Goal: Find contact information: Find contact information

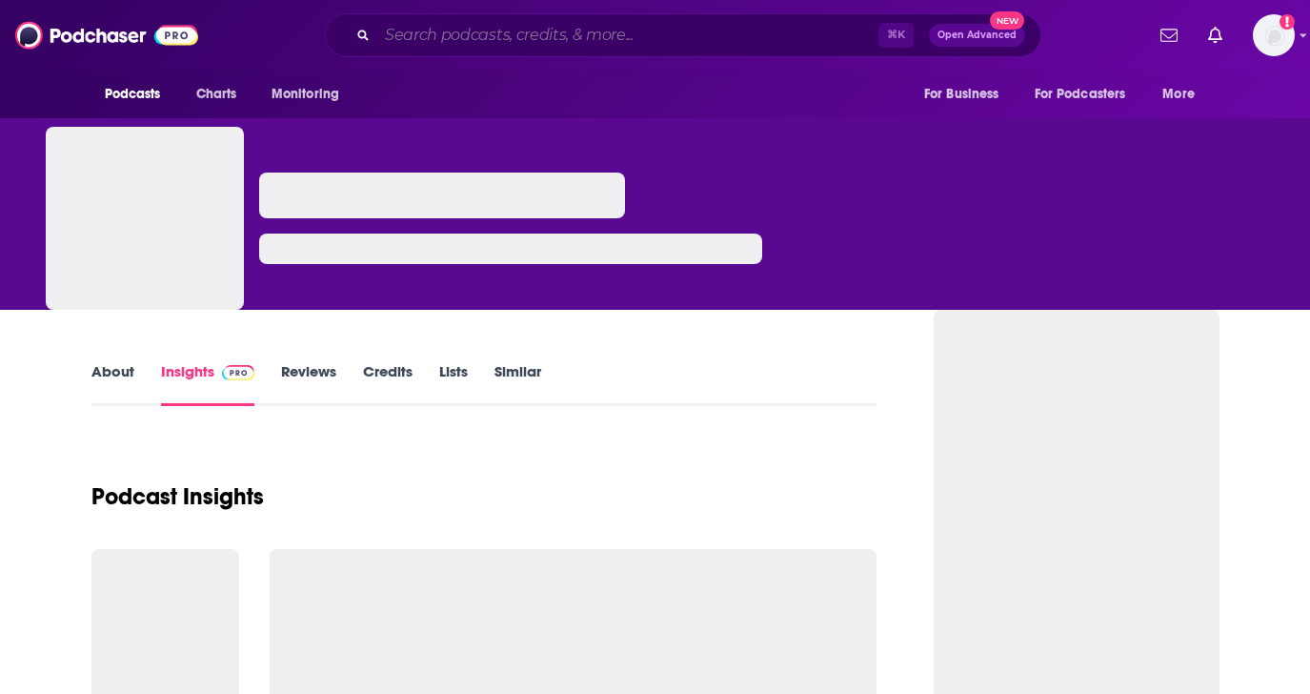
click at [423, 37] on input "Search podcasts, credits, & more..." at bounding box center [627, 35] width 501 height 30
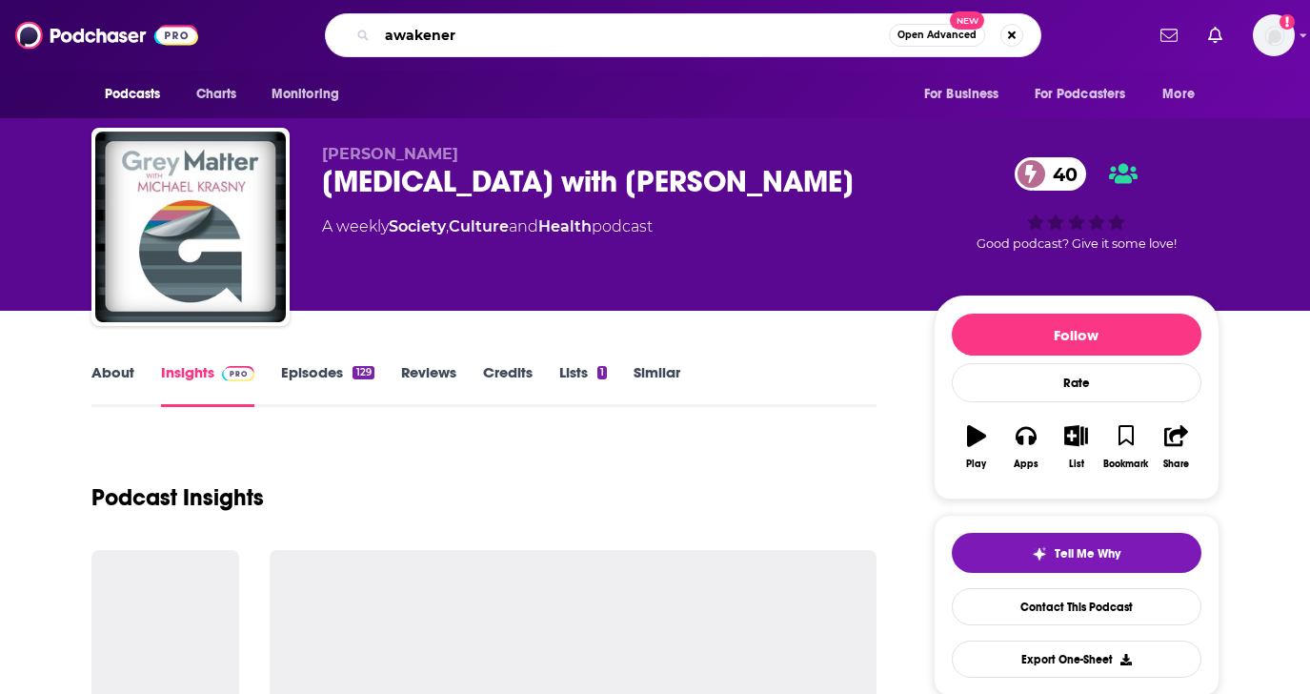
type input "awakeners"
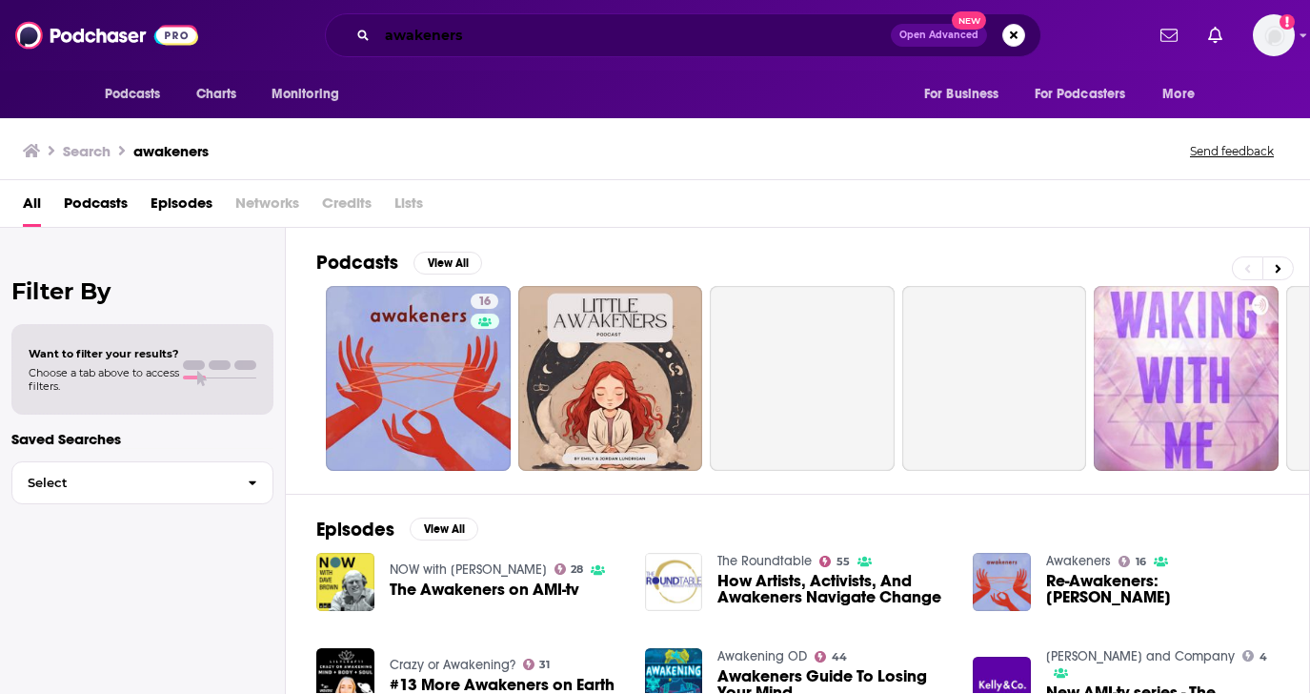
click at [626, 35] on input "awakeners" at bounding box center [634, 35] width 514 height 30
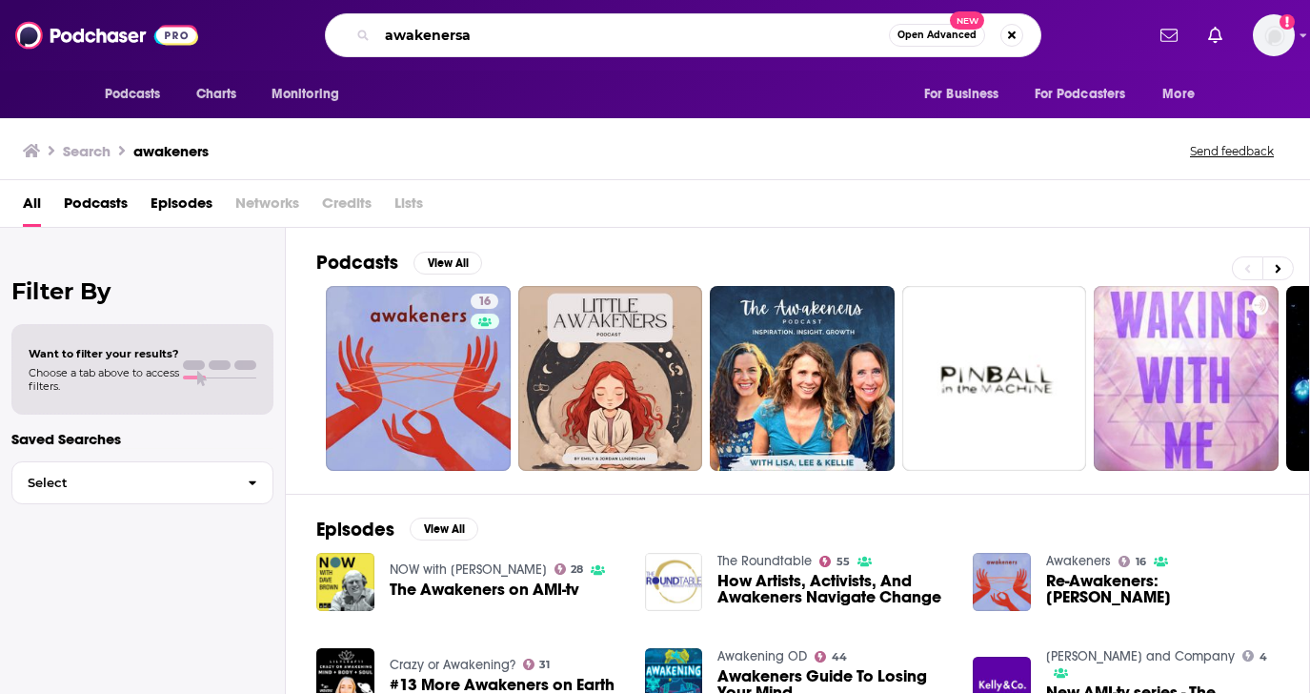
type input "awakeners"
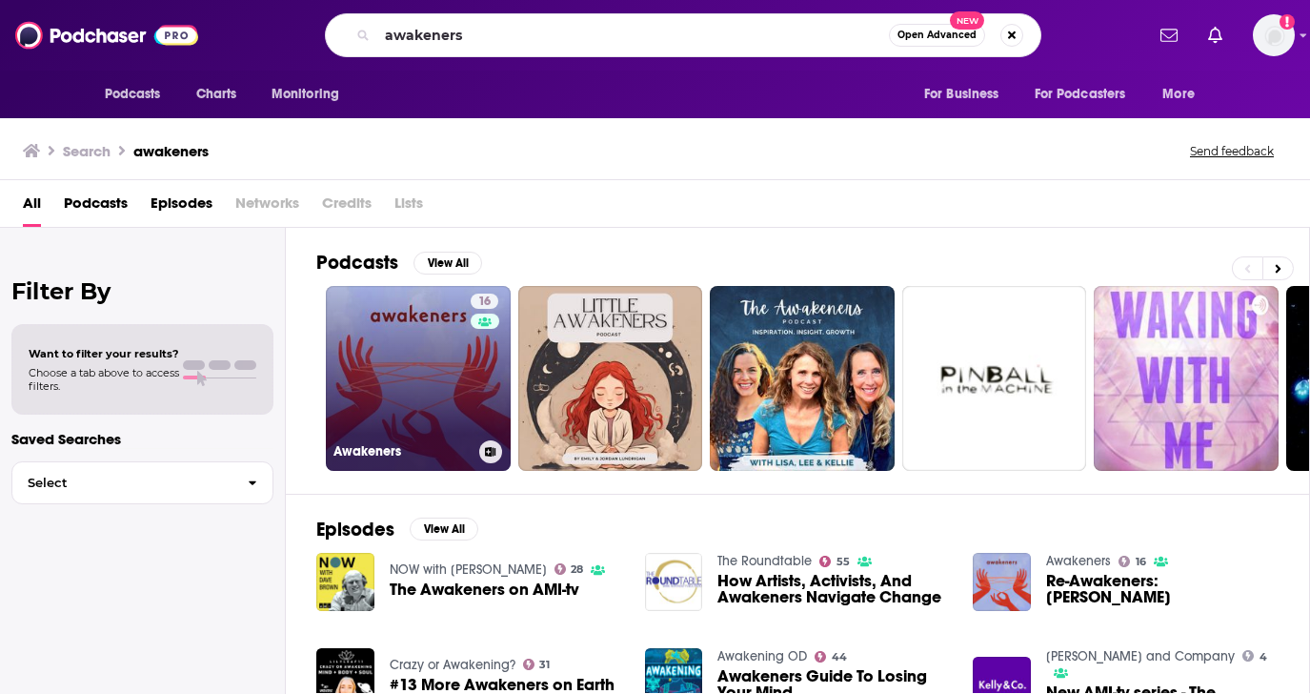
click at [421, 395] on link "16 Awakeners" at bounding box center [418, 378] width 185 height 185
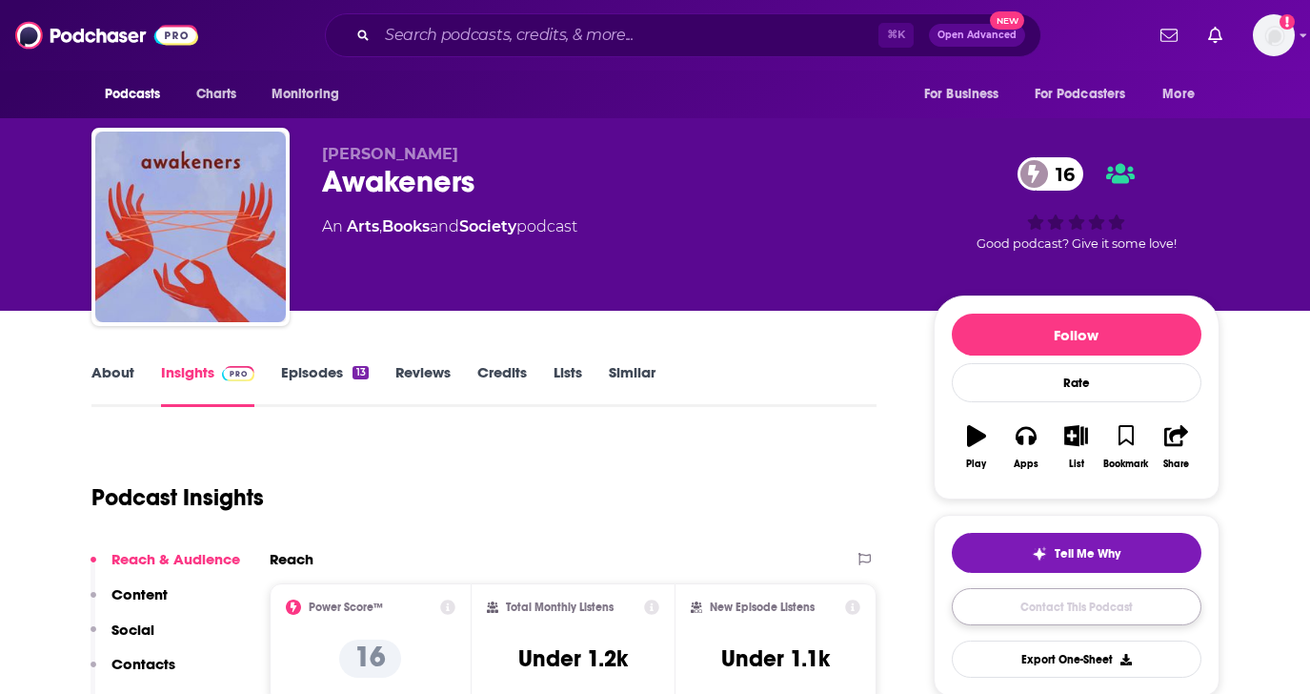
click at [1046, 610] on link "Contact This Podcast" at bounding box center [1077, 606] width 250 height 37
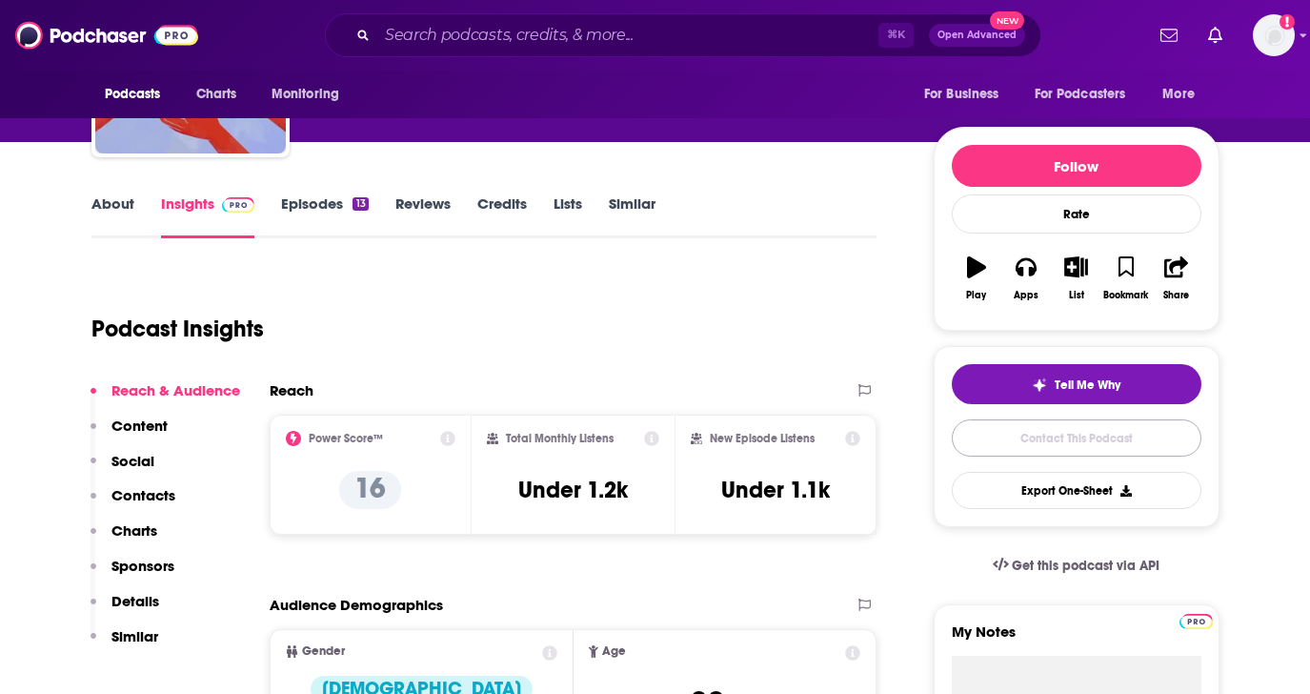
scroll to position [13, 0]
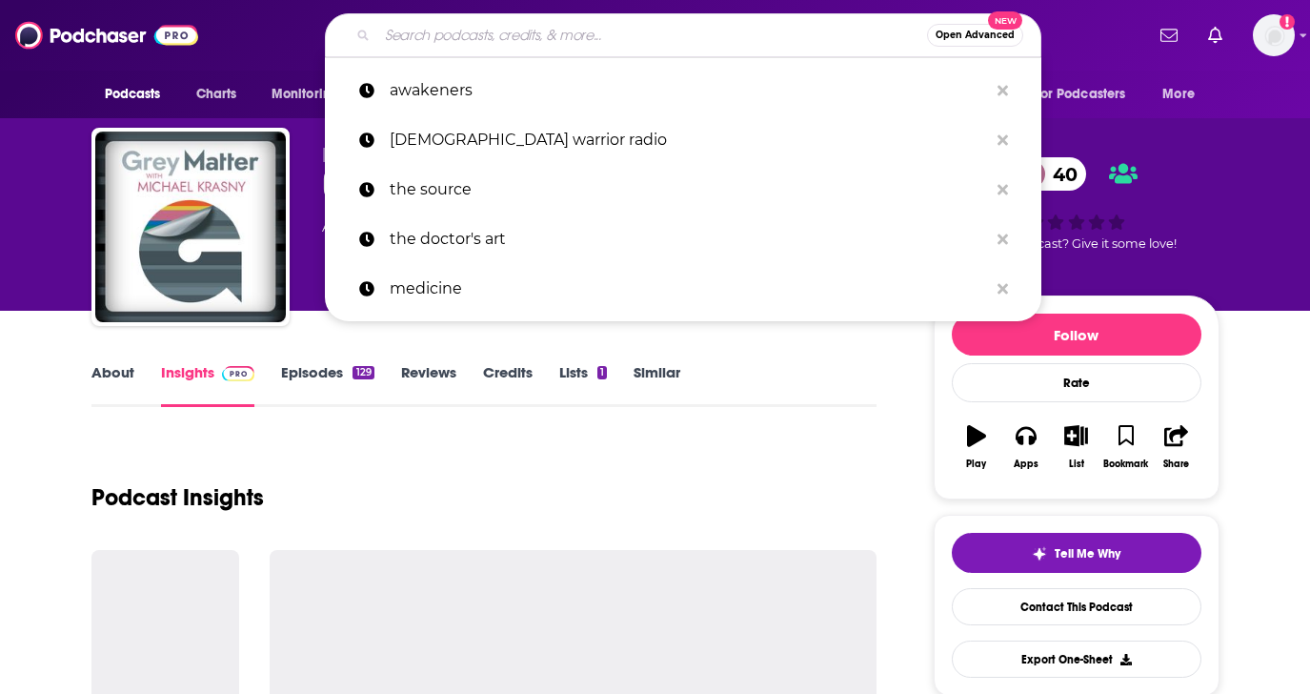
click at [679, 20] on input "Search podcasts, credits, & more..." at bounding box center [652, 35] width 550 height 30
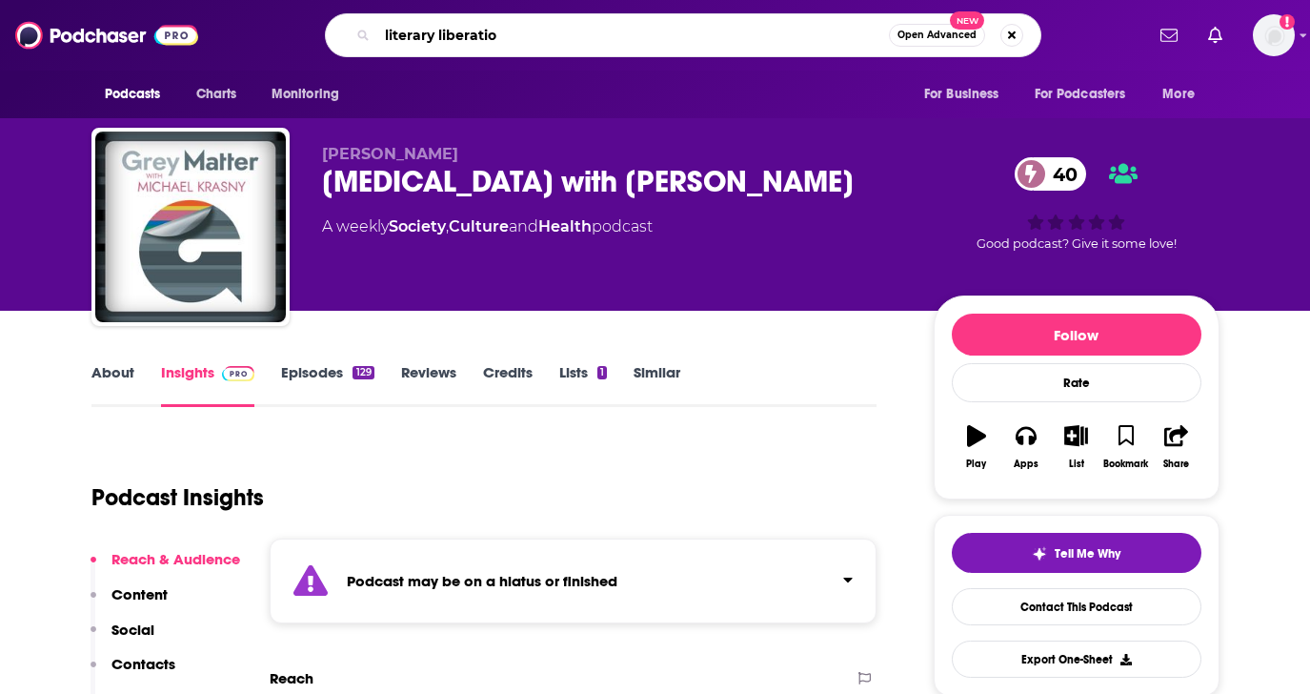
type input "literary liberation"
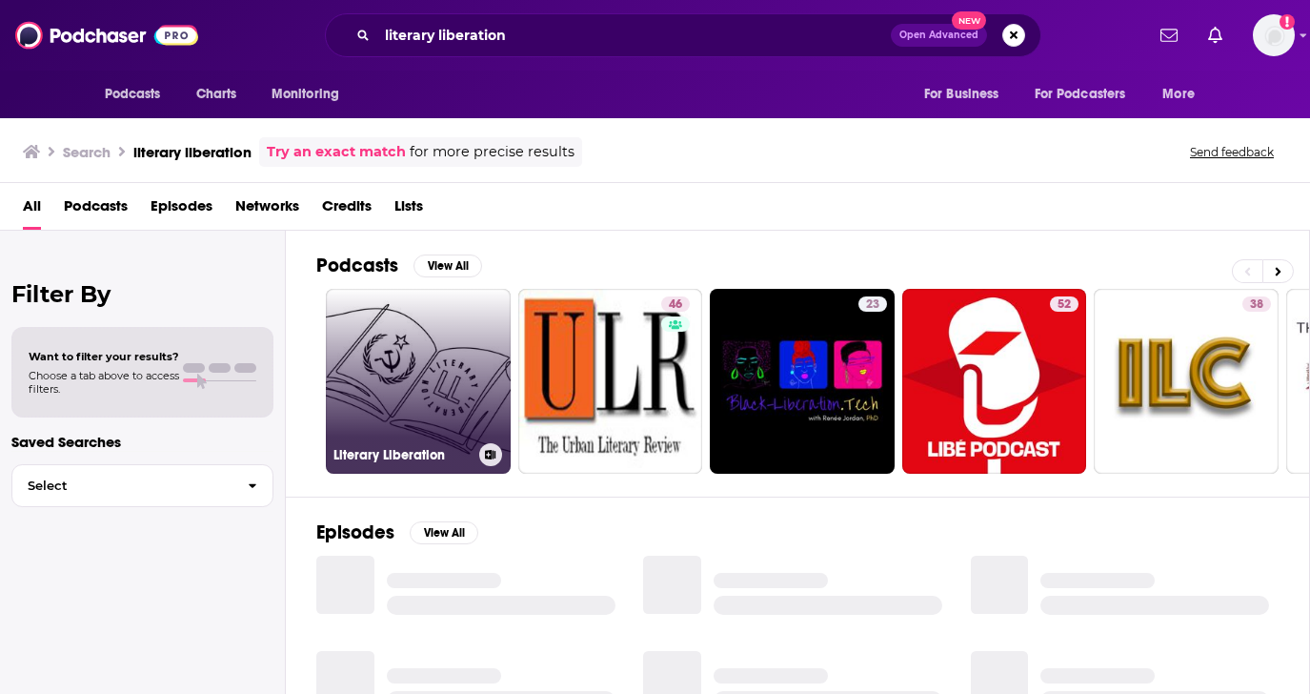
click at [472, 350] on link "Literary Liberation" at bounding box center [418, 381] width 185 height 185
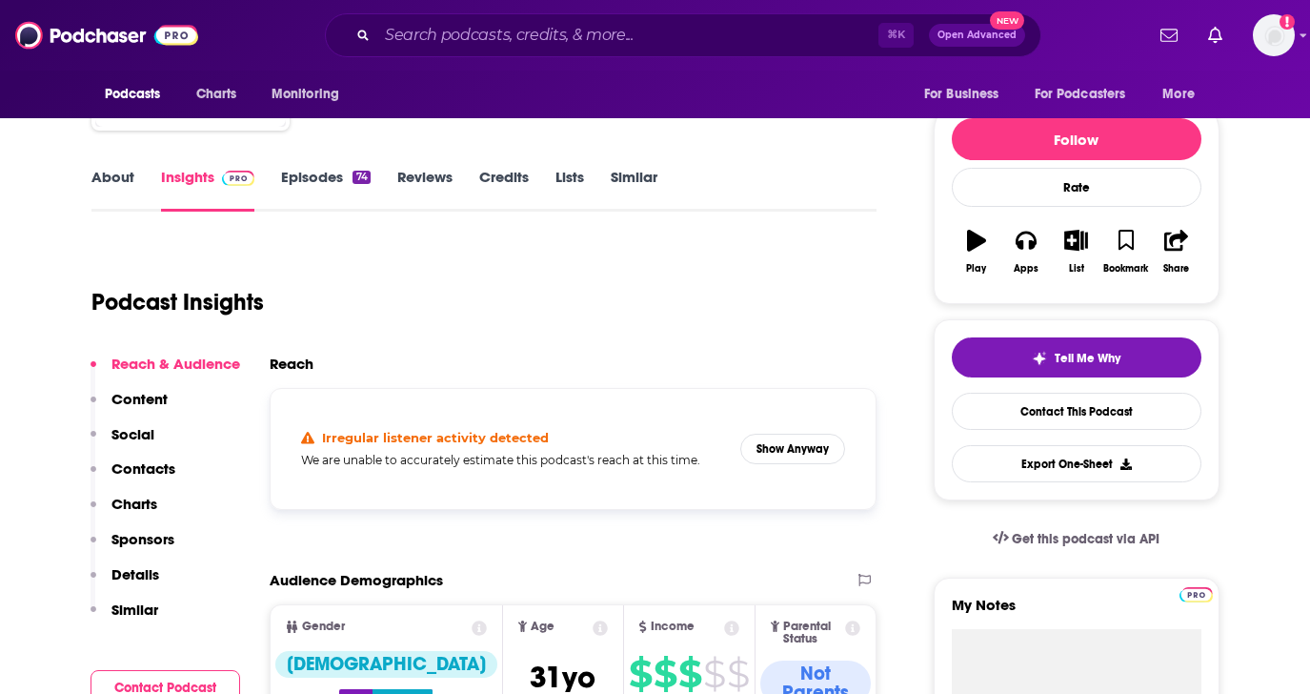
scroll to position [196, 0]
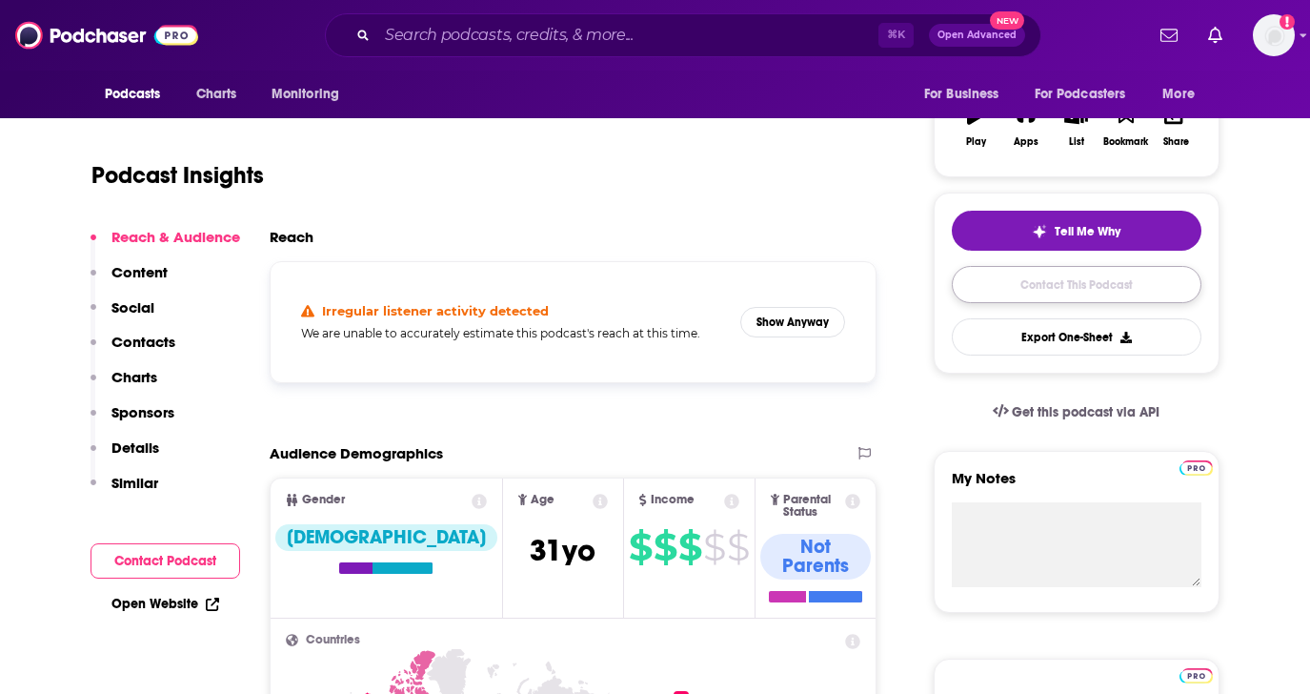
click at [1047, 268] on link "Contact This Podcast" at bounding box center [1077, 284] width 250 height 37
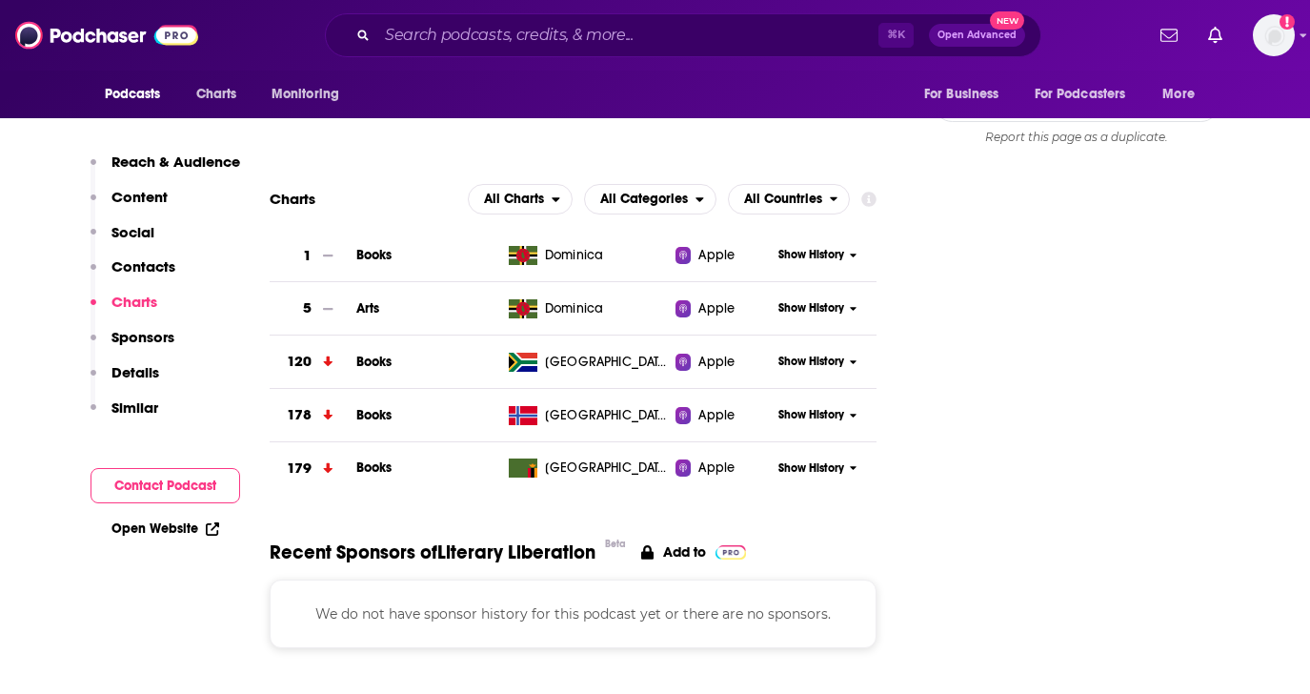
scroll to position [1396, 0]
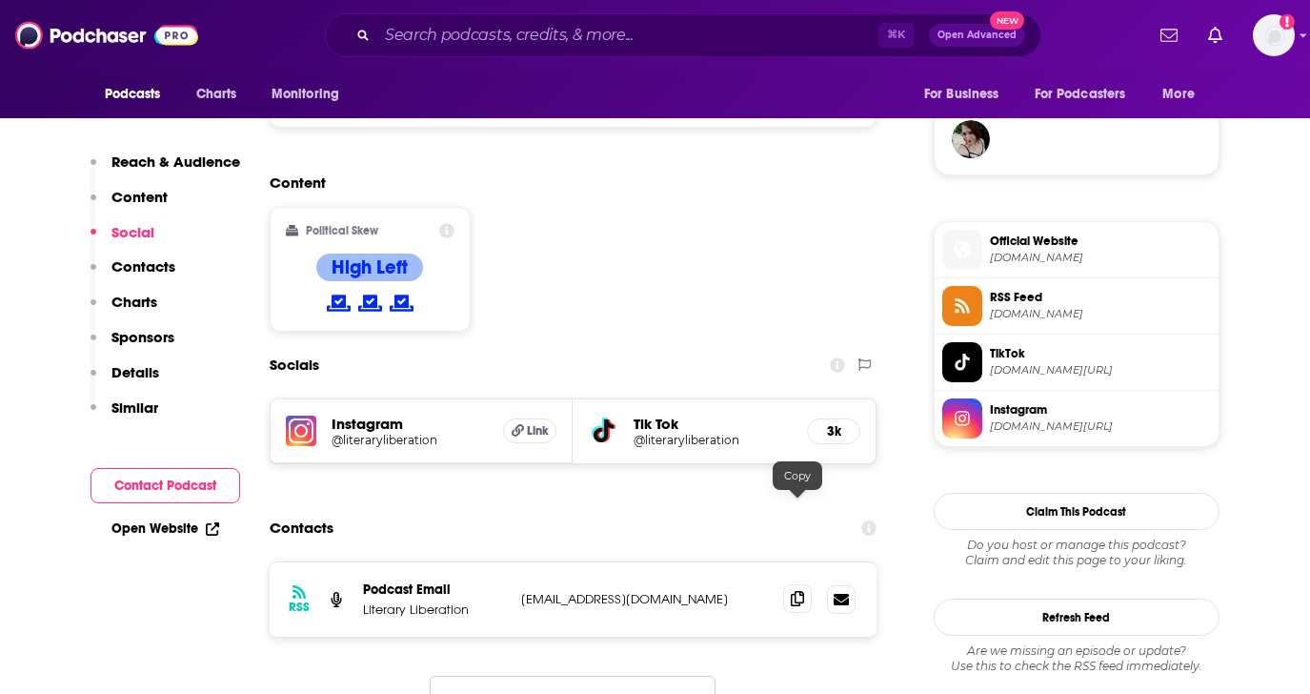
click at [792, 591] on icon at bounding box center [797, 598] width 13 height 15
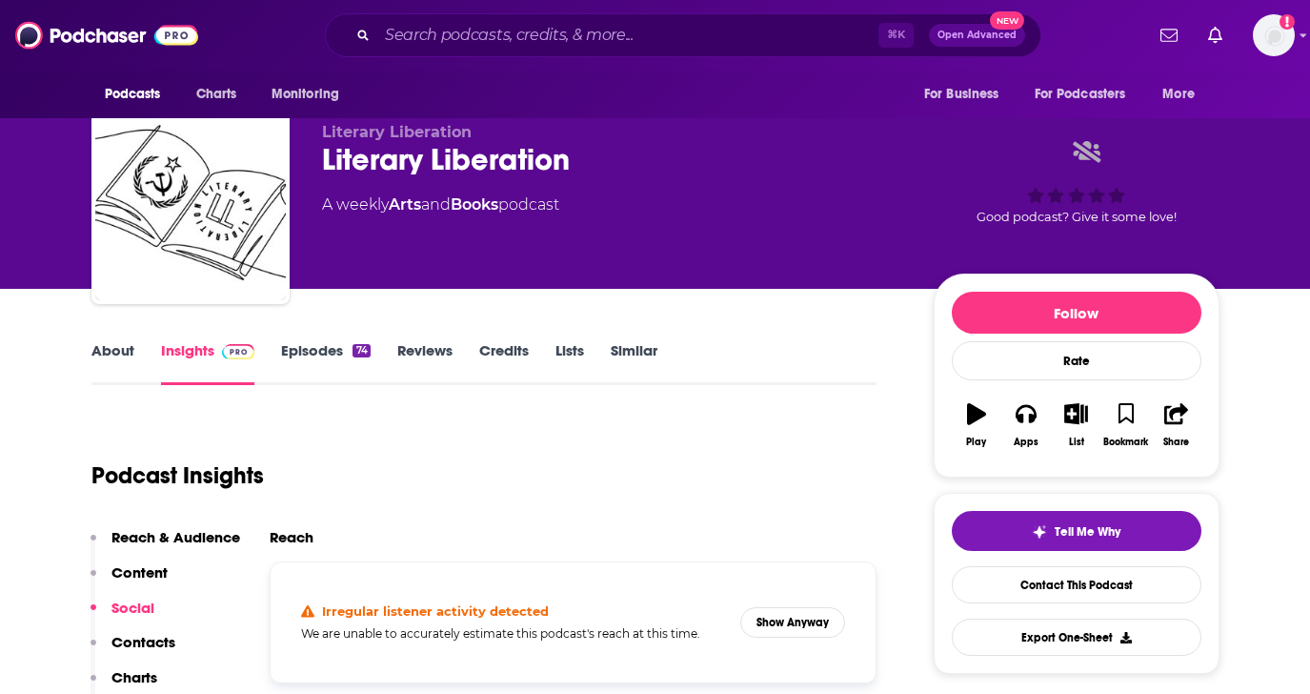
scroll to position [0, 0]
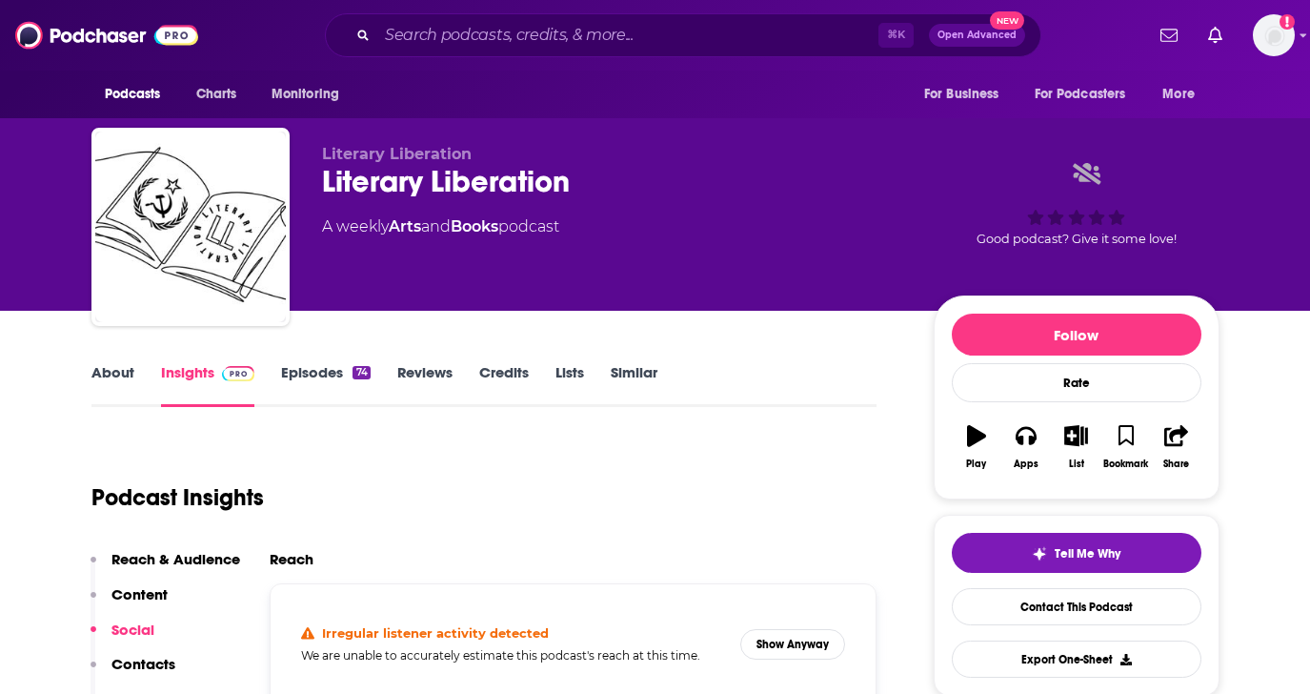
click at [323, 373] on link "Episodes 74" at bounding box center [325, 385] width 89 height 44
click at [492, 30] on input "Search podcasts, credits, & more..." at bounding box center [627, 35] width 501 height 30
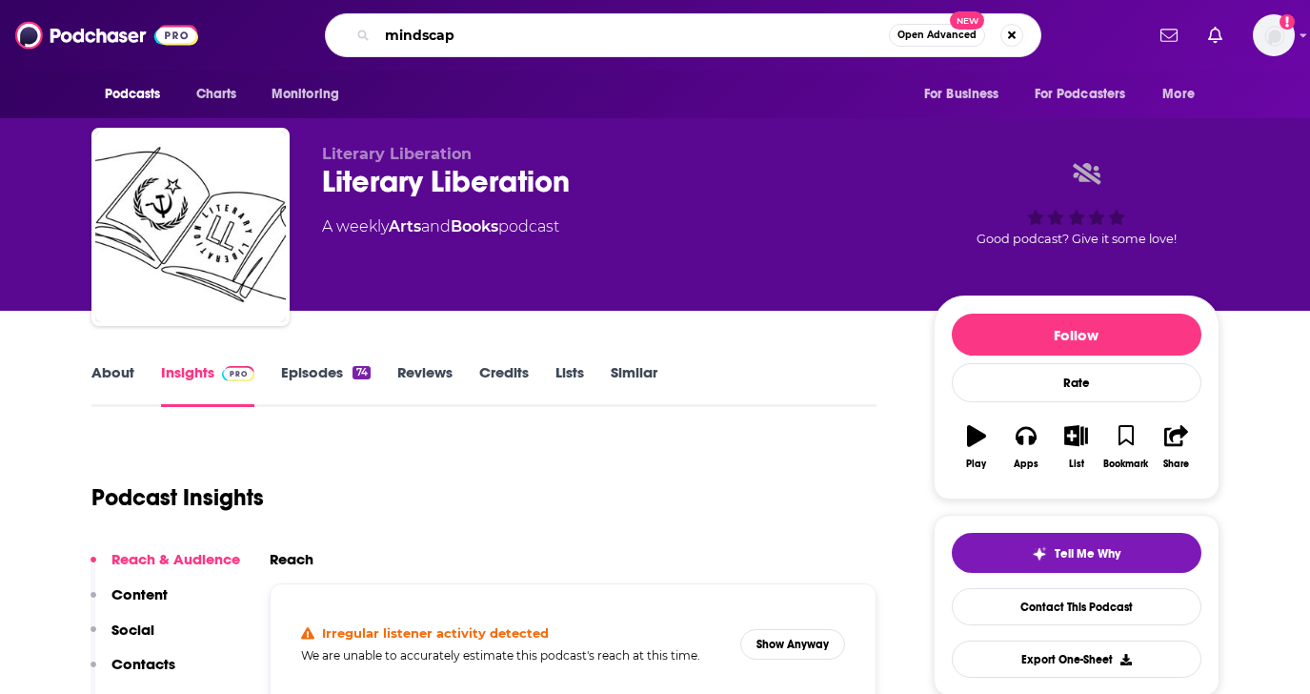
type input "mindscape"
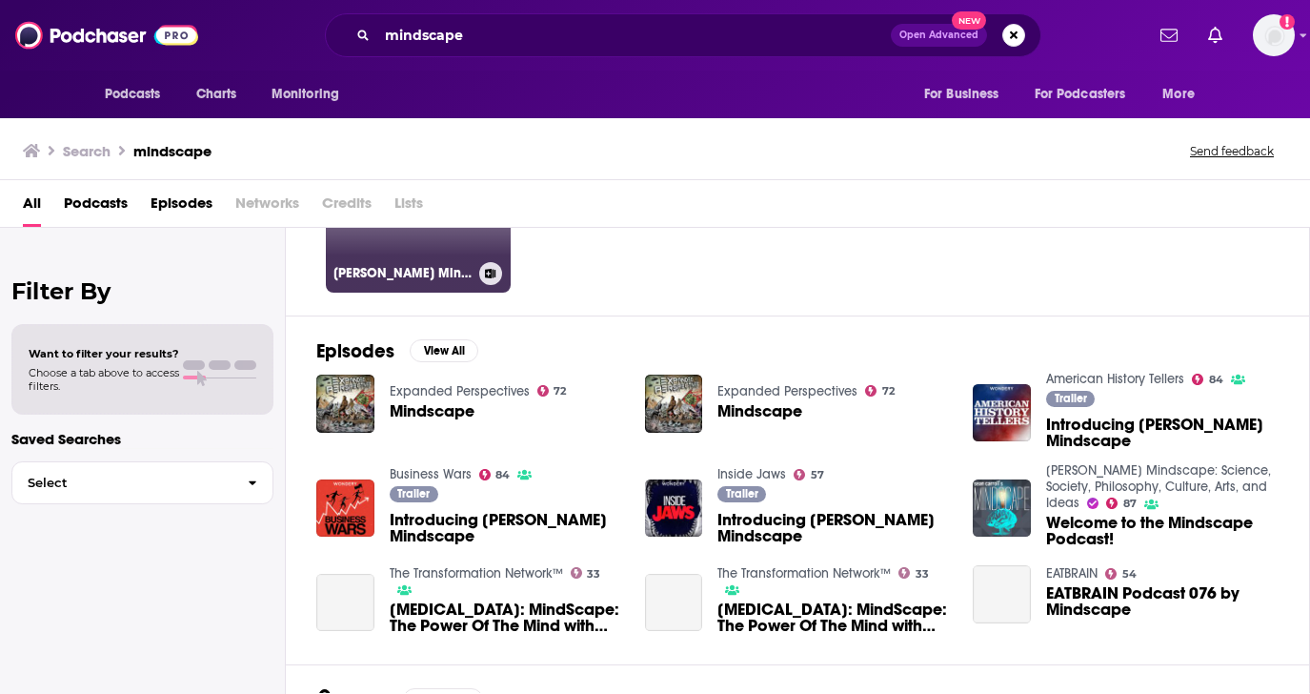
scroll to position [180, 0]
